Goal: Task Accomplishment & Management: Manage account settings

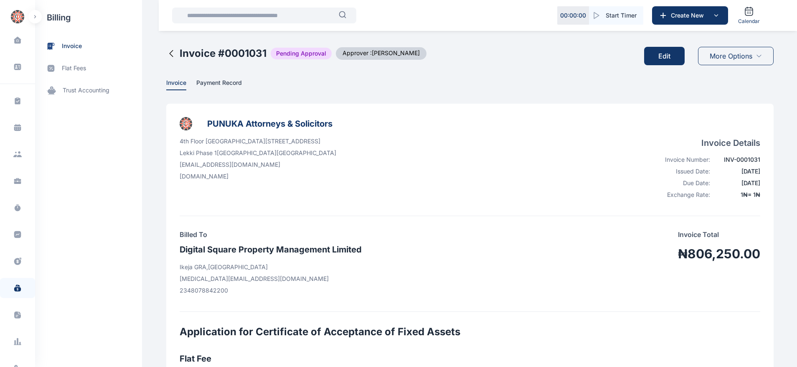
click at [673, 61] on button "Edit" at bounding box center [664, 56] width 40 height 18
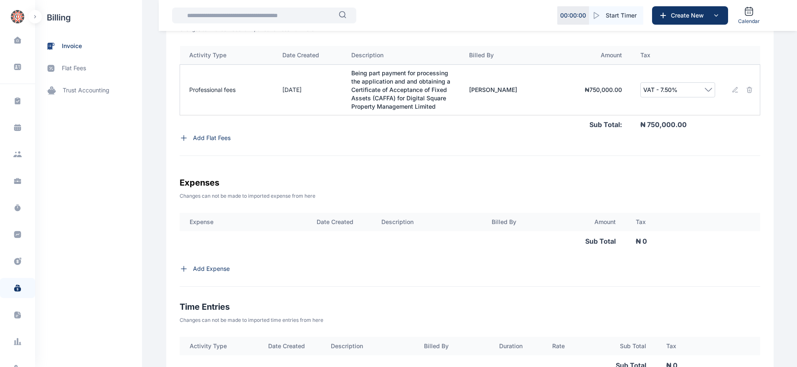
scroll to position [573, 0]
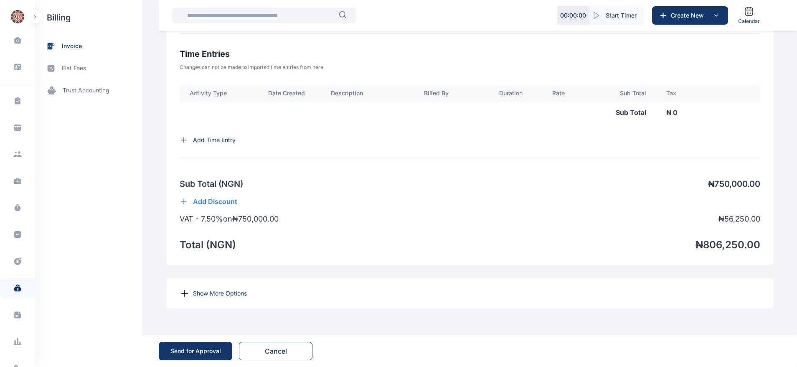
click at [204, 293] on p "Show More Options" at bounding box center [220, 293] width 54 height 8
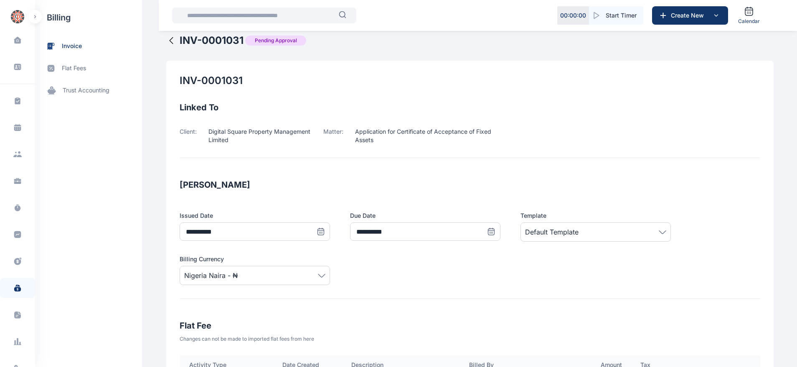
scroll to position [0, 0]
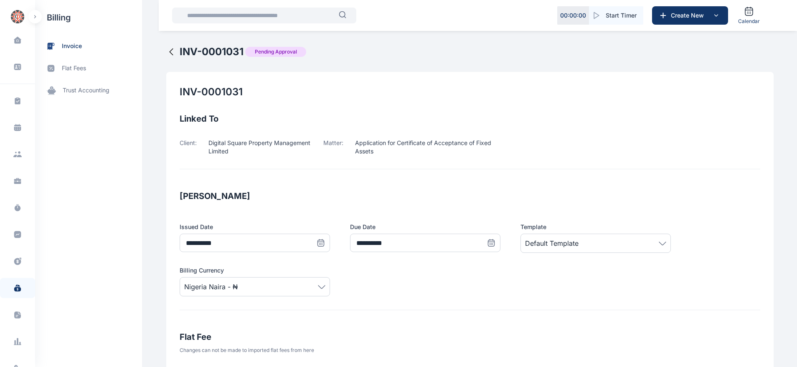
click at [166, 53] on icon at bounding box center [171, 52] width 10 height 10
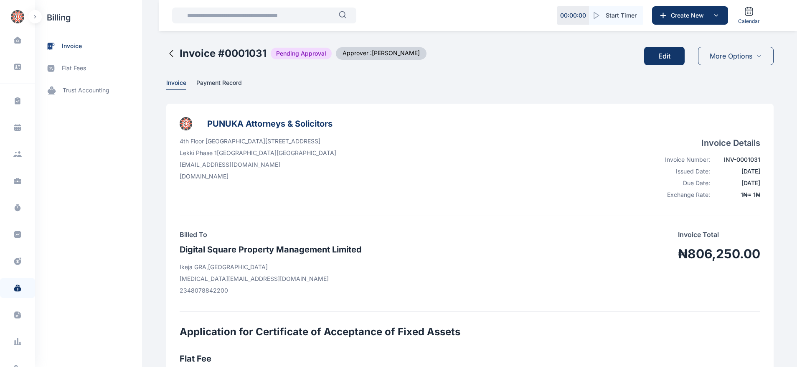
click at [168, 53] on icon at bounding box center [171, 53] width 10 height 10
